Goal: Use online tool/utility: Use online tool/utility

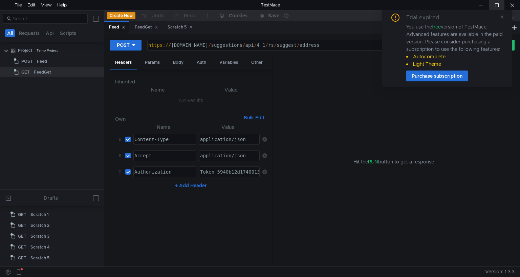
click at [496, 8] on div at bounding box center [497, 5] width 16 height 10
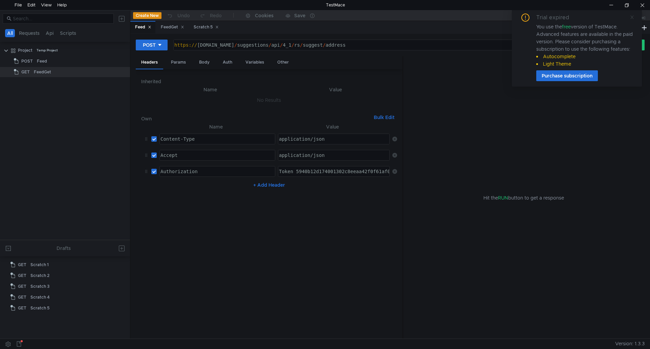
click at [520, 20] on link at bounding box center [632, 17] width 5 height 7
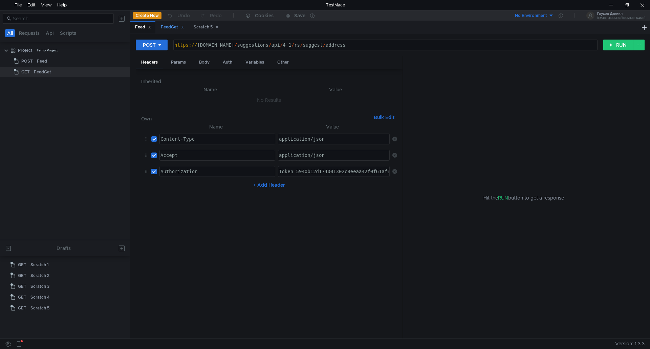
click at [174, 29] on div "FeedGet" at bounding box center [172, 27] width 23 height 7
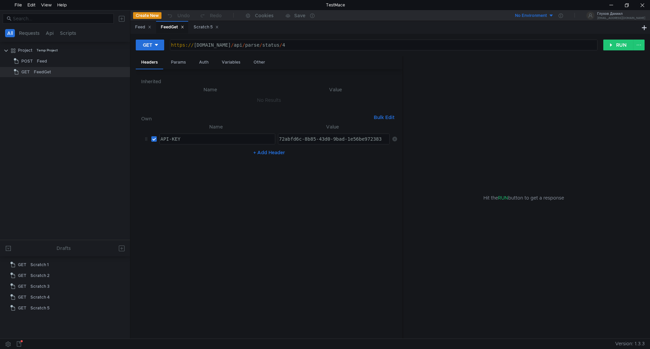
click at [310, 45] on div "https:// api.rssdatafeed.com / api / parse / status / 4" at bounding box center [383, 50] width 427 height 16
type textarea "https://api.rssdatafeed.com/api/parse/status/11"
click at [520, 44] on button "RUN" at bounding box center [618, 45] width 30 height 11
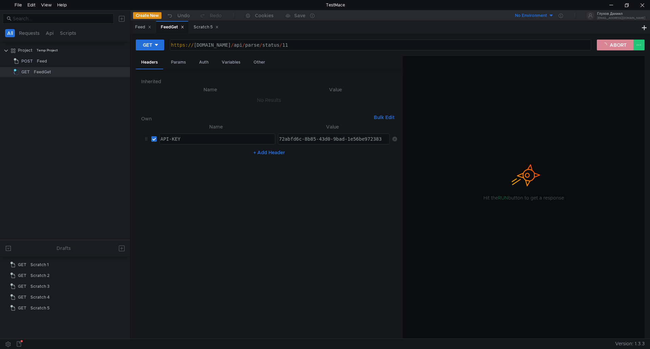
click at [520, 44] on button "ABORT" at bounding box center [615, 45] width 37 height 11
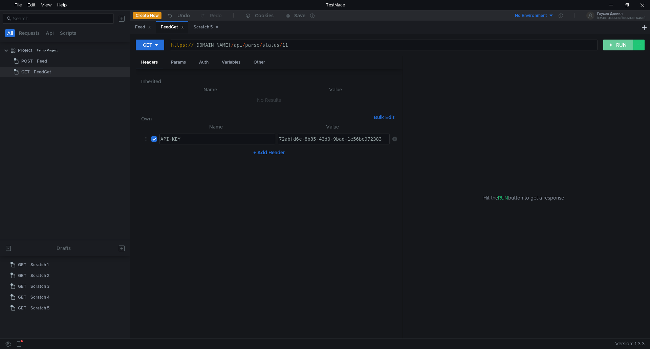
click at [520, 47] on button "RUN" at bounding box center [618, 45] width 30 height 11
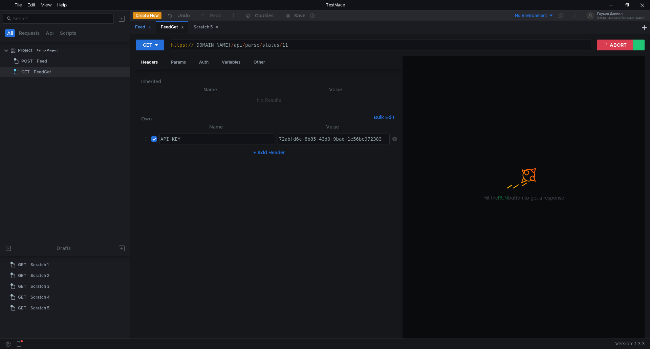
click at [136, 25] on div "Feed" at bounding box center [143, 27] width 16 height 7
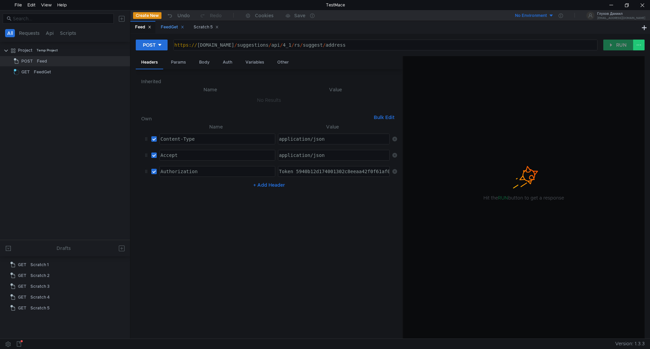
click at [163, 28] on div "FeedGet" at bounding box center [172, 27] width 23 height 7
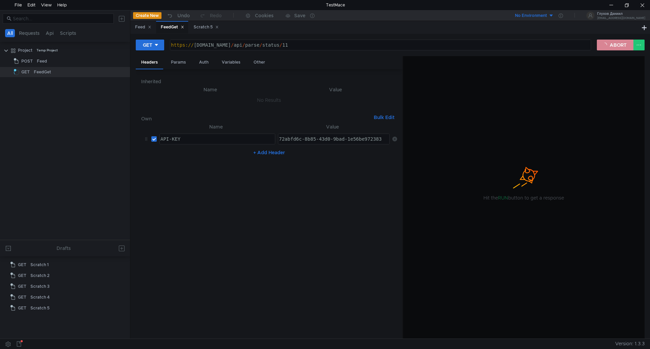
click at [520, 46] on button "ABORT" at bounding box center [615, 45] width 37 height 11
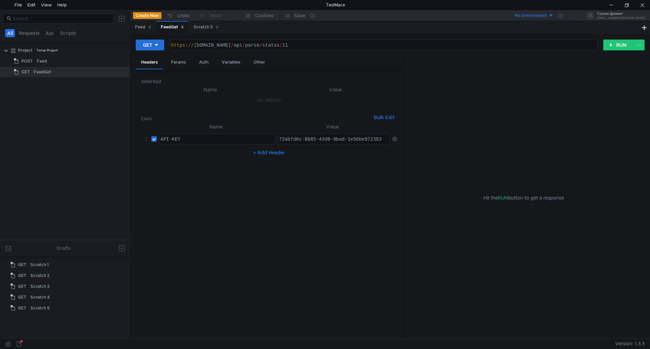
click at [334, 46] on div "https:// api.rssdatafeed.com / api / parse / status / 11" at bounding box center [383, 50] width 427 height 16
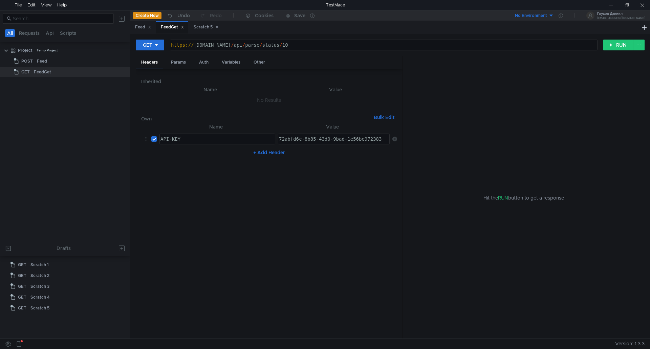
click at [310, 45] on div "https:// api.rssdatafeed.com / api / parse / status / 10" at bounding box center [383, 50] width 427 height 16
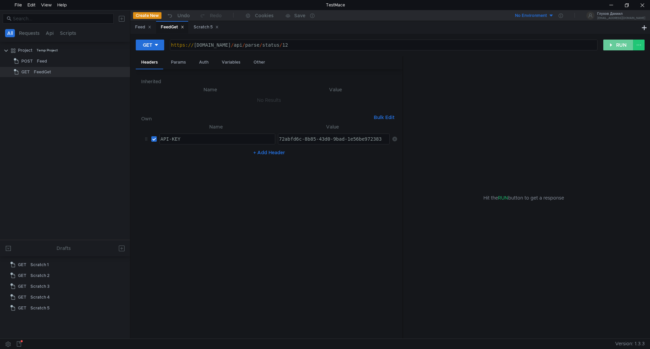
click at [520, 46] on button "RUN" at bounding box center [618, 45] width 30 height 11
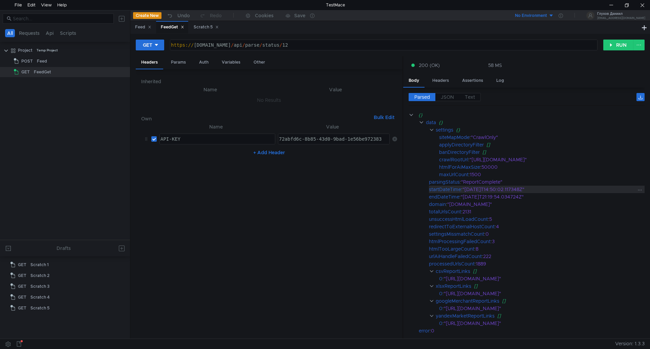
scroll to position [32, 0]
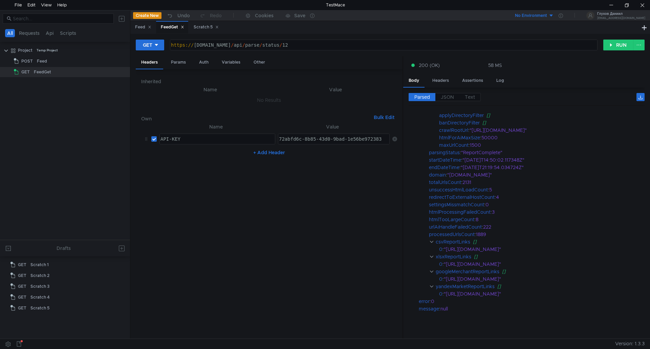
click at [326, 47] on div "https:// api.rssdatafeed.com / api / parse / status / 12" at bounding box center [383, 50] width 427 height 16
click at [520, 44] on button "RUN" at bounding box center [618, 45] width 30 height 11
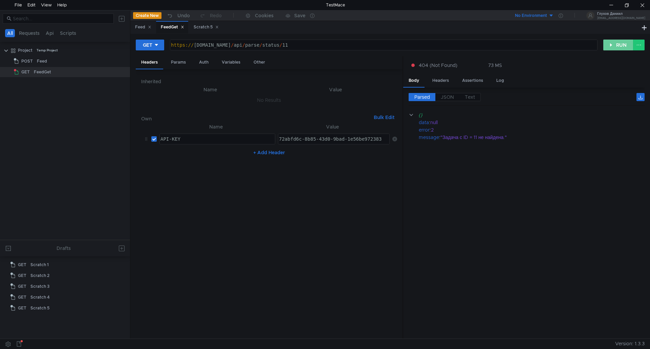
scroll to position [0, 0]
click at [315, 45] on div "https:// api.rssdatafeed.com / api / parse / status / 11" at bounding box center [383, 50] width 427 height 16
click at [315, 46] on div "https:// api.rssdatafeed.com / api / parse / status / 11" at bounding box center [383, 50] width 427 height 16
click at [520, 44] on button "RUN" at bounding box center [618, 45] width 30 height 11
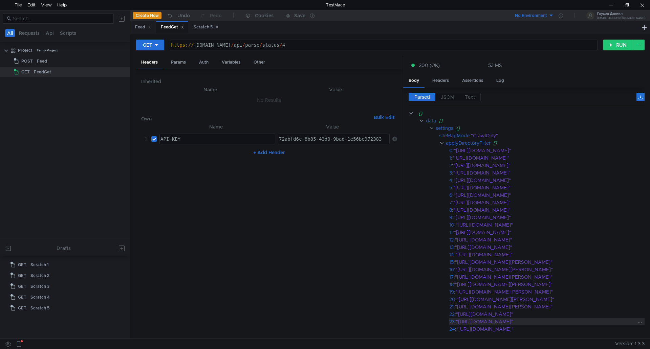
scroll to position [0, 0]
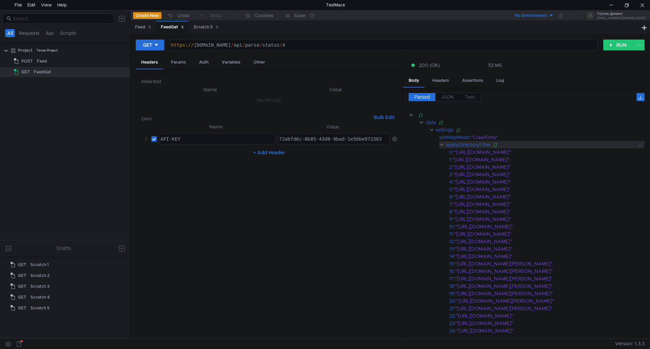
click at [443, 147] on clr-icon at bounding box center [441, 144] width 5 height 5
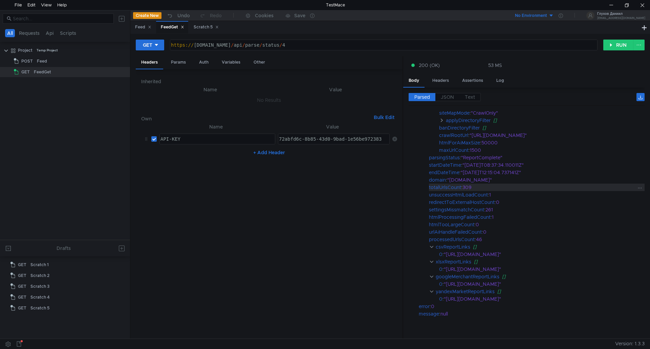
scroll to position [32, 0]
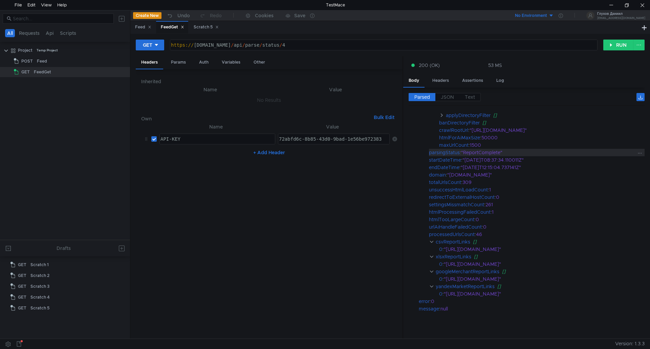
click at [474, 149] on div ""ReportComplete"" at bounding box center [548, 152] width 175 height 7
click at [472, 179] on div "309" at bounding box center [549, 182] width 174 height 7
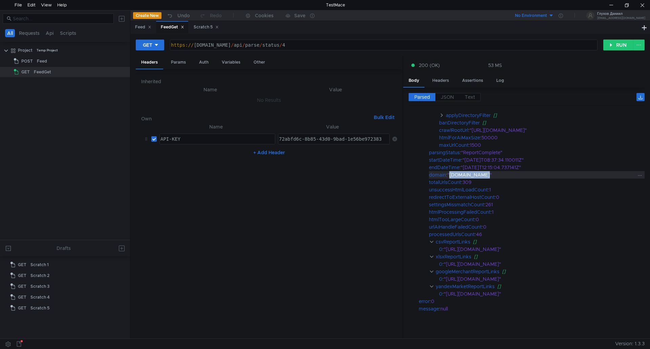
drag, startPoint x: 480, startPoint y: 174, endPoint x: 451, endPoint y: 173, distance: 28.5
click at [451, 173] on div ""[DOMAIN_NAME]"" at bounding box center [541, 174] width 189 height 7
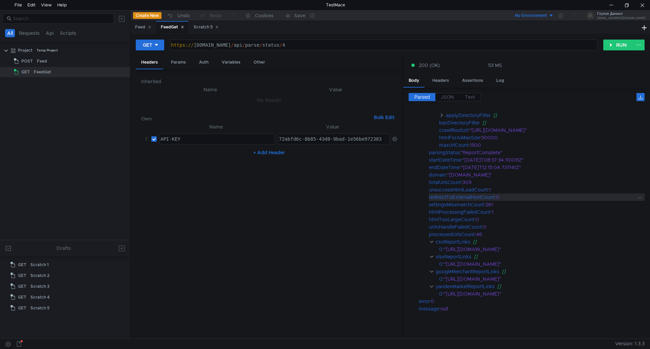
click at [478, 197] on div "redirectToExternalHostCount" at bounding box center [462, 197] width 66 height 7
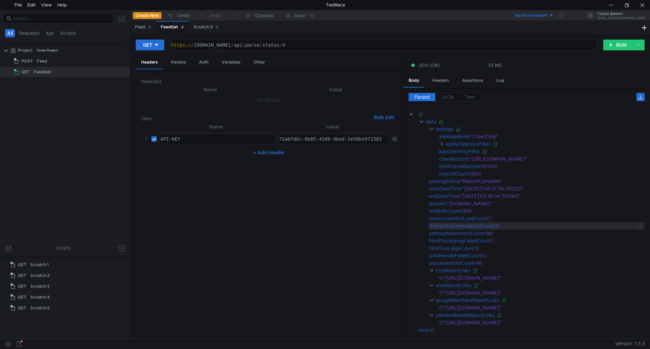
scroll to position [0, 0]
click at [308, 48] on div "https:// api.rssdatafeed.com / api / parse / status / 4" at bounding box center [383, 50] width 427 height 16
click at [520, 40] on button "RUN" at bounding box center [618, 45] width 30 height 11
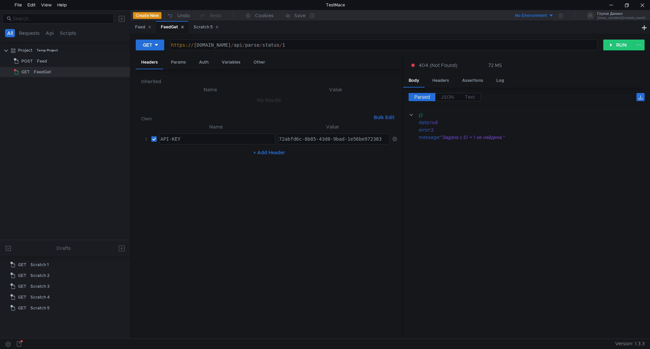
click at [309, 45] on div "https:// api.rssdatafeed.com / api / parse / status / 1" at bounding box center [383, 50] width 427 height 16
click at [520, 51] on div "GET https://api.rssdatafeed.com/api/parse/status/2 https:// api.rssdatafeed.com…" at bounding box center [390, 47] width 509 height 17
click at [520, 48] on button "RUN" at bounding box center [618, 45] width 30 height 11
click at [364, 41] on div "https:// api.rssdatafeed.com / api / parse / status / 2" at bounding box center [383, 45] width 427 height 10
click at [520, 45] on button "RUN" at bounding box center [618, 45] width 30 height 11
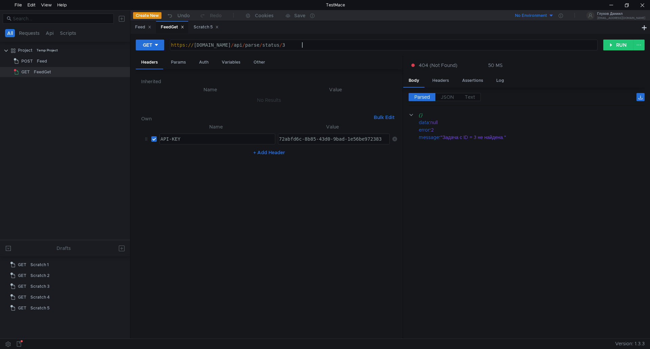
click at [346, 48] on div "https:// api.rssdatafeed.com / api / parse / status / 3" at bounding box center [383, 50] width 427 height 16
type textarea "[URL][DOMAIN_NAME]"
click at [520, 45] on button "RUN" at bounding box center [618, 45] width 30 height 11
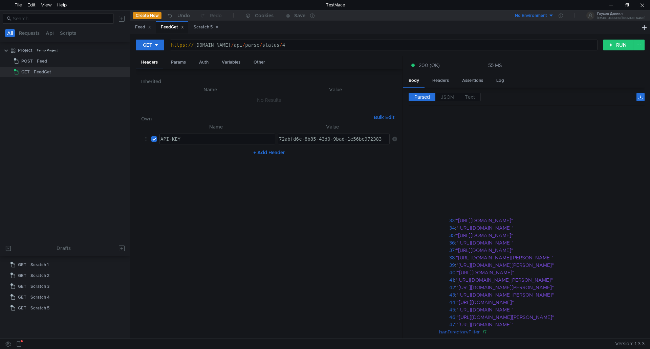
scroll to position [422, 0]
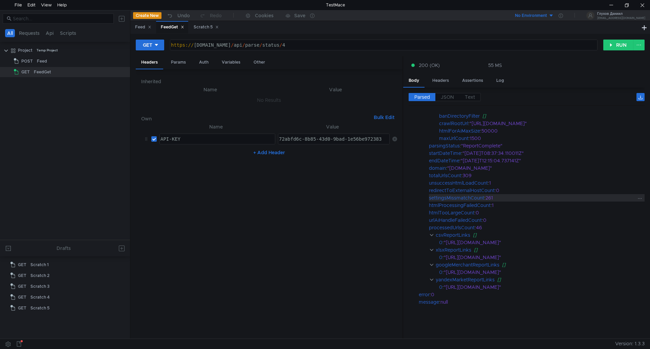
click at [503, 198] on div "261" at bounding box center [561, 197] width 152 height 7
type textarea "72abfd6c-8b85-43d0-9bad-1e56be972383"
click at [295, 140] on div "72abfd6c-8b85-43d0-9bad-1e56be972383" at bounding box center [334, 144] width 112 height 16
drag, startPoint x: 381, startPoint y: 140, endPoint x: 272, endPoint y: 137, distance: 109.0
click at [272, 137] on tr "API-KEY ההההההההההההההההההההההההההההההההההההההההההההההההההההההההההההההההההההההה…" at bounding box center [269, 139] width 256 height 16
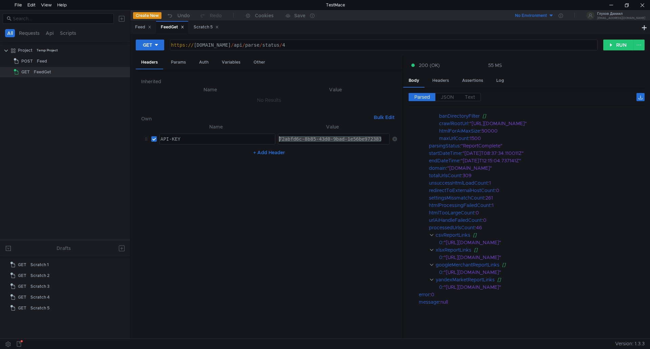
click at [282, 139] on div "72abfd6c-8b85-43d0-9bad-1e56be972383" at bounding box center [333, 139] width 111 height 10
click at [333, 263] on nz-table "Name Value API-KEY הההההההההההההההההההההההההההההההההההההההההההההההההההההההההההה…" at bounding box center [269, 228] width 256 height 211
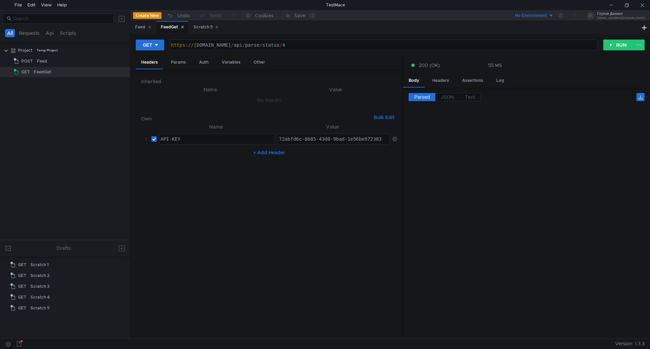
scroll to position [422, 0]
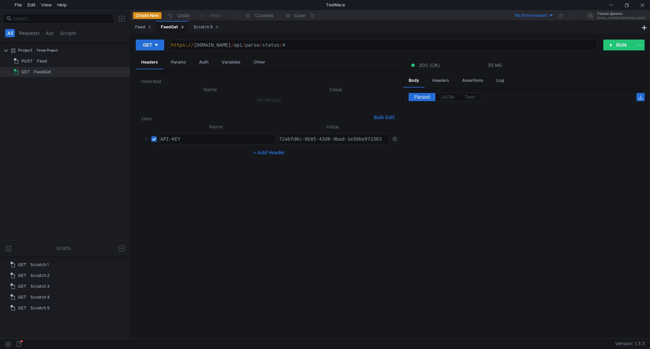
scroll to position [422, 0]
